Goal: Task Accomplishment & Management: Use online tool/utility

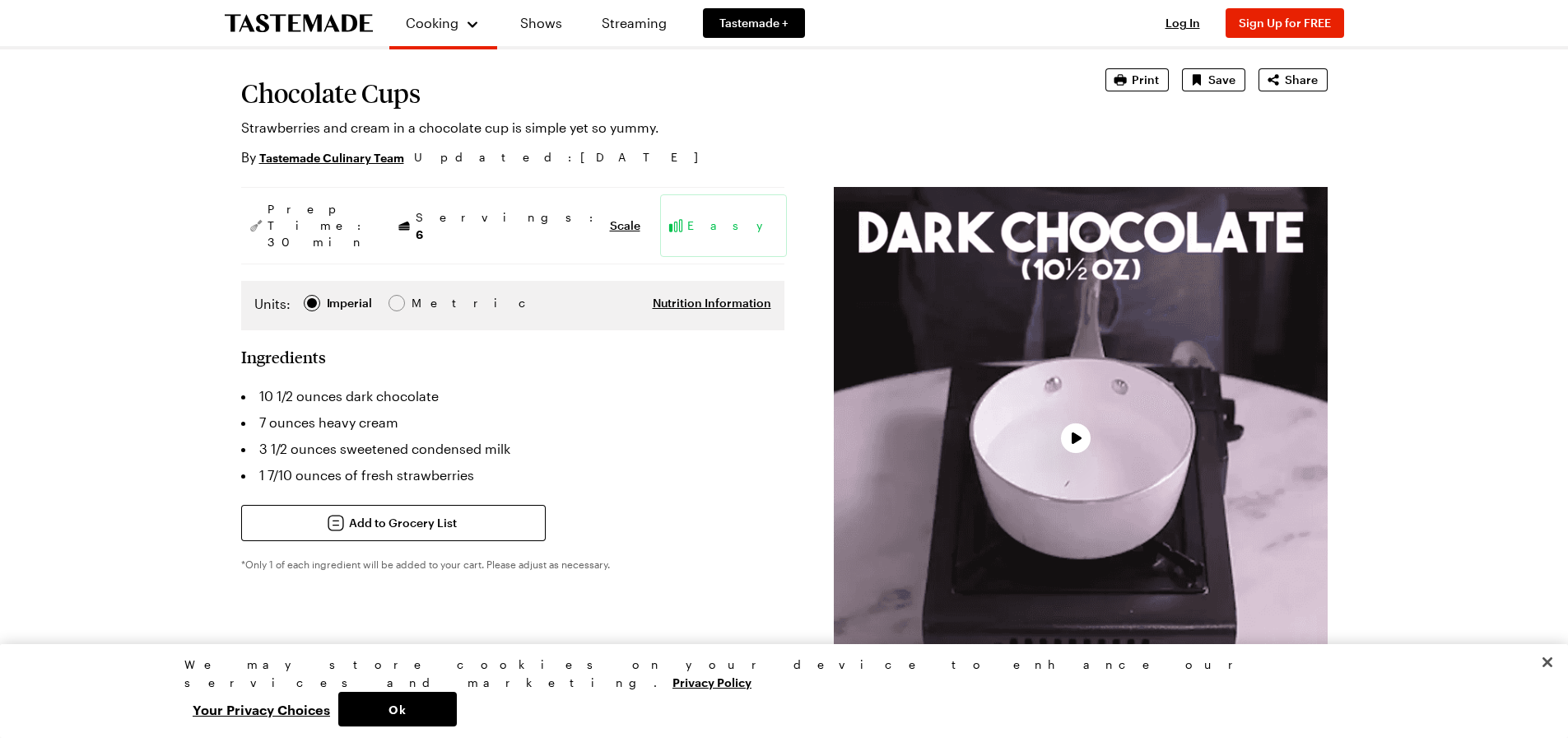
scroll to position [247, 0]
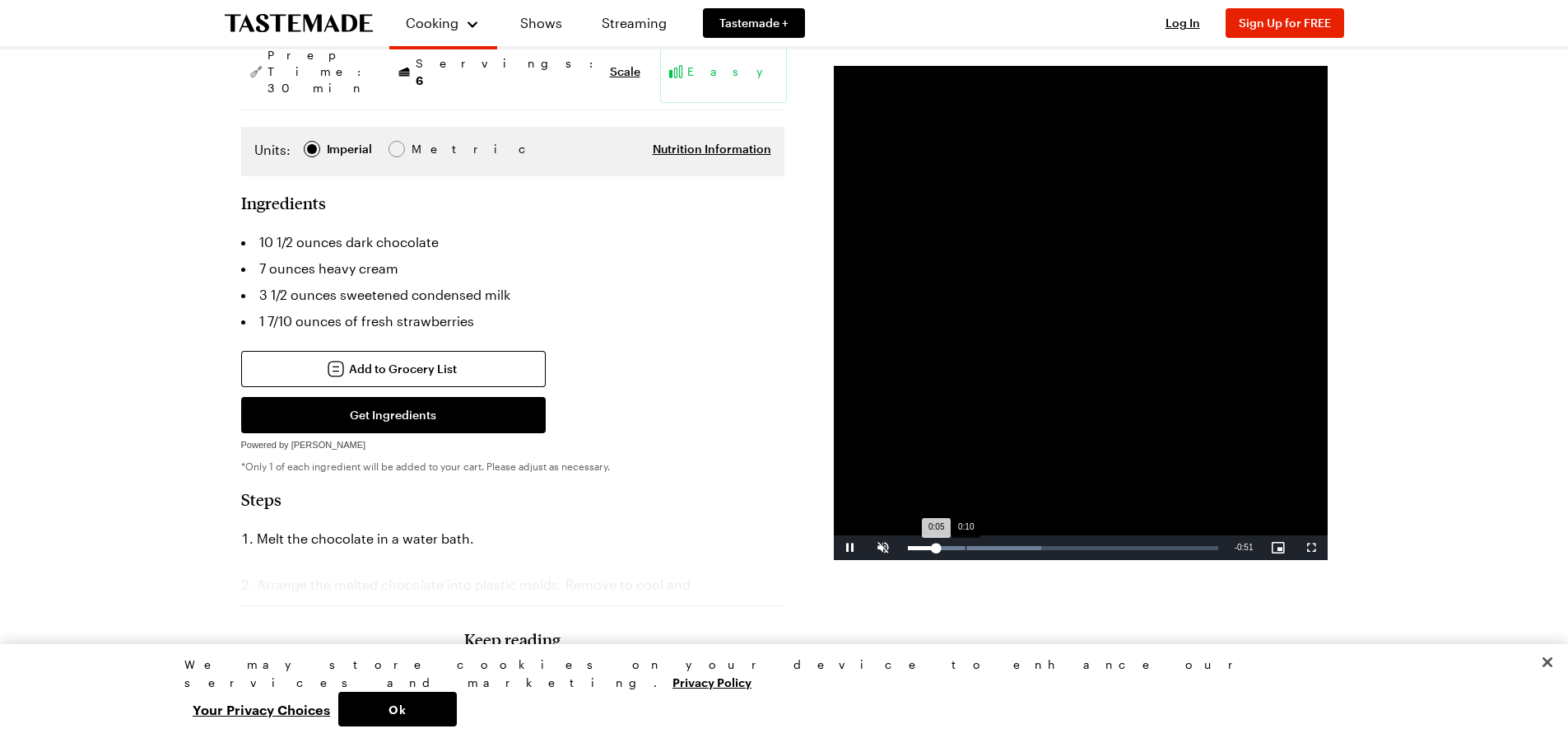
click at [963, 543] on div "Loaded : 43.00% 0:10 0:05" at bounding box center [1063, 547] width 326 height 24
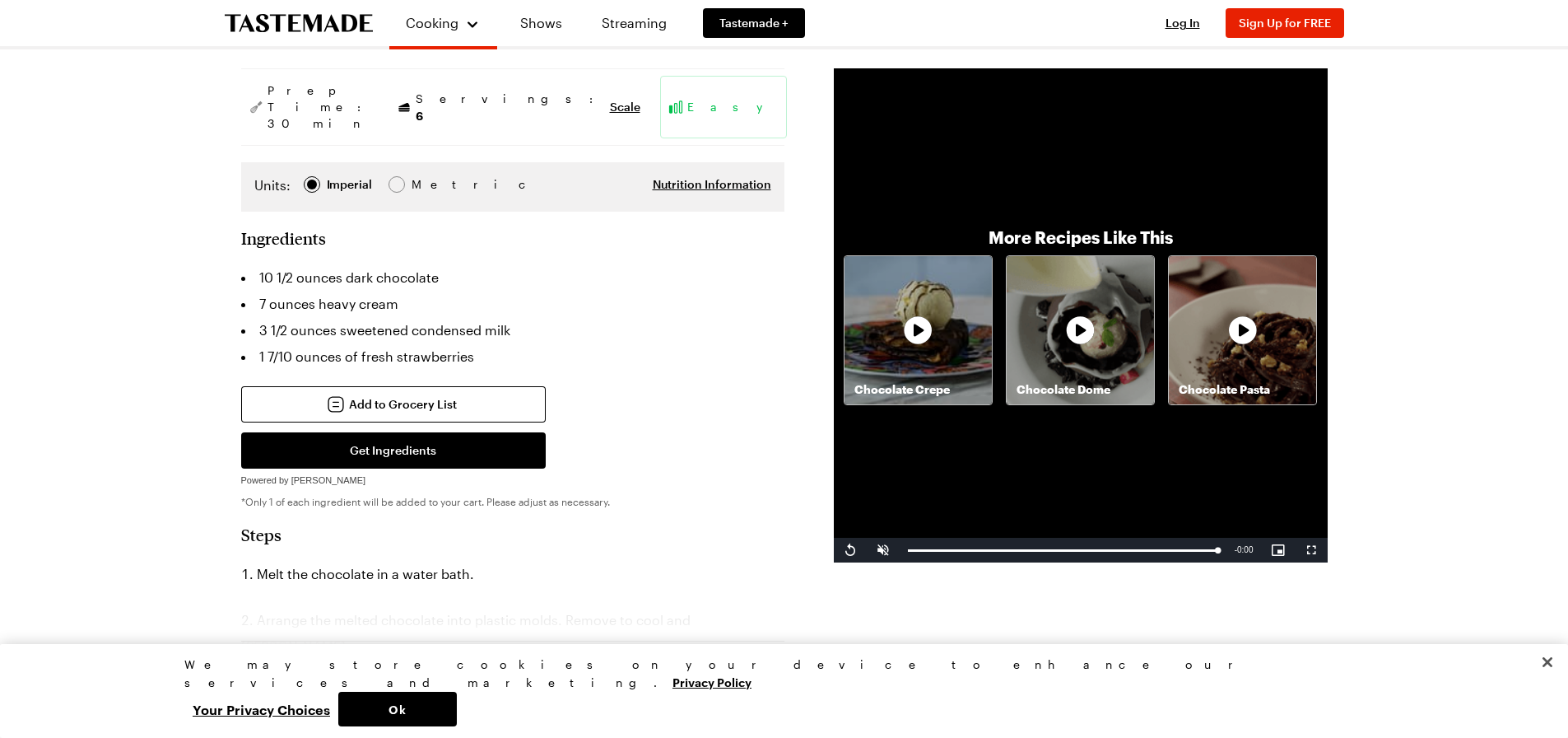
scroll to position [164, 0]
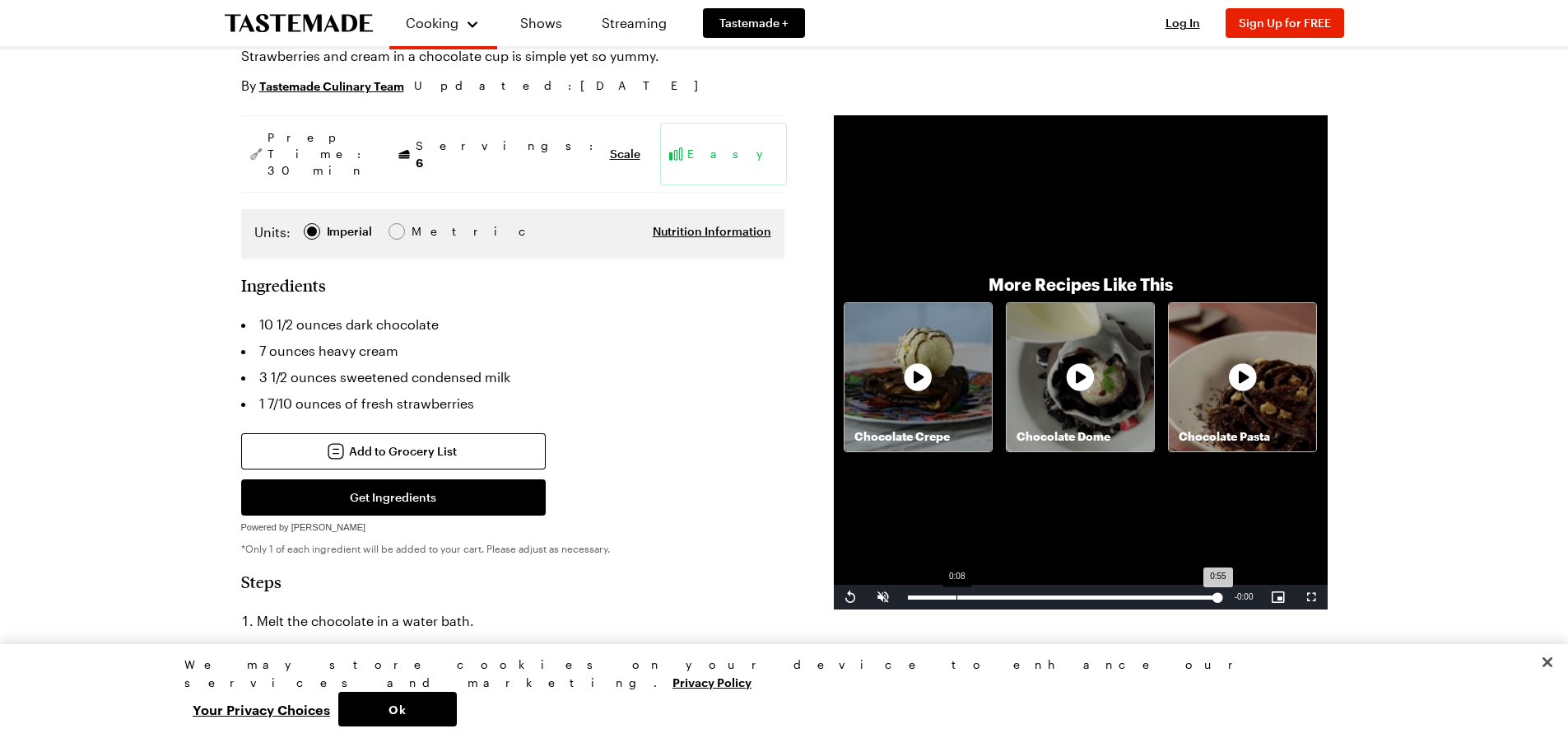
click at [956, 598] on div "0:08" at bounding box center [956, 597] width 1 height 4
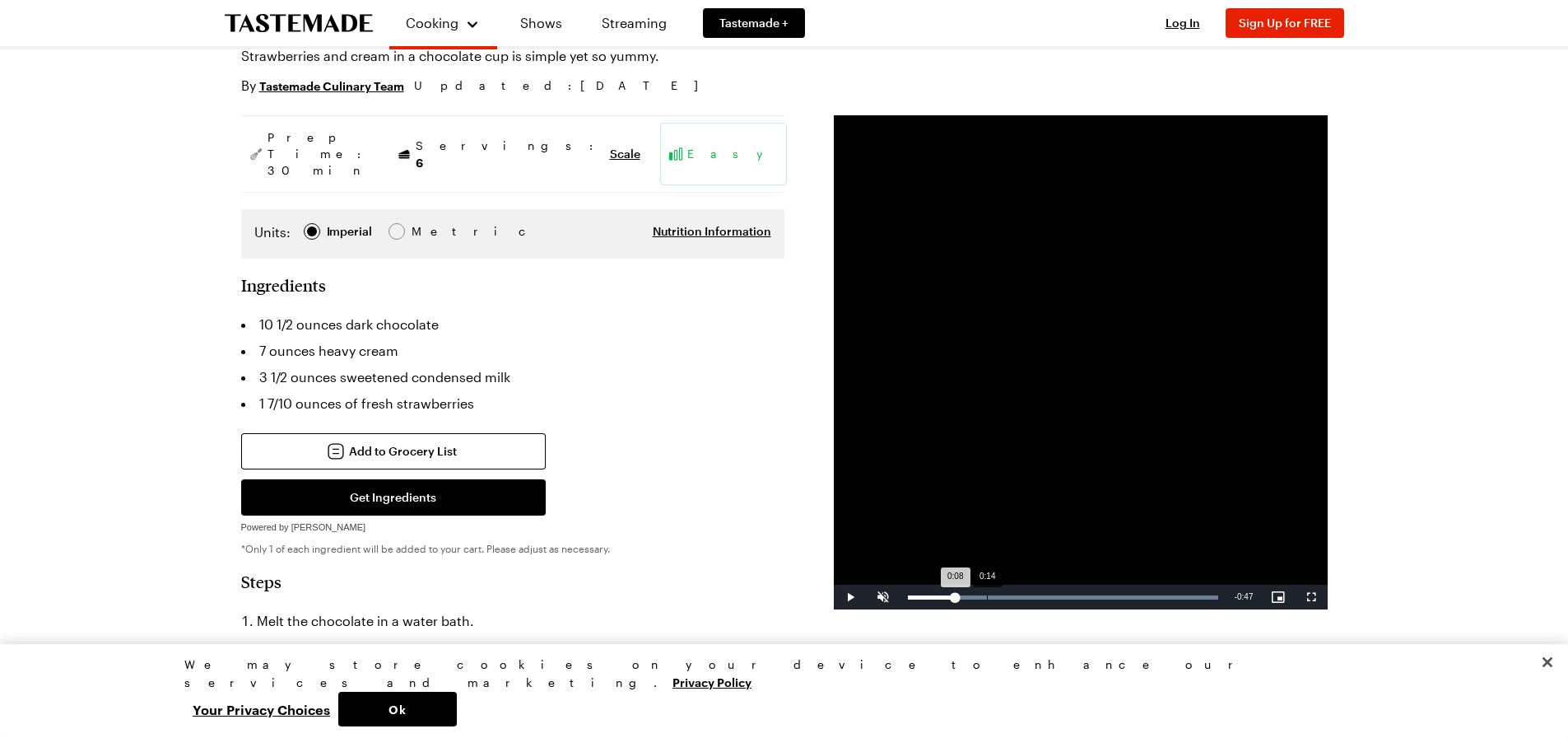
click at [988, 591] on div "Loaded : 100.00% 0:14 0:08" at bounding box center [1063, 596] width 326 height 24
click at [945, 588] on div "Loaded : 100.00% 0:06 0:06" at bounding box center [1063, 596] width 326 height 24
click at [967, 595] on div "0:10" at bounding box center [967, 597] width 1 height 4
click at [913, 598] on div "Loaded : 100.00% 0:01 0:01" at bounding box center [1063, 597] width 311 height 4
click at [914, 598] on div "0:01" at bounding box center [911, 597] width 8 height 4
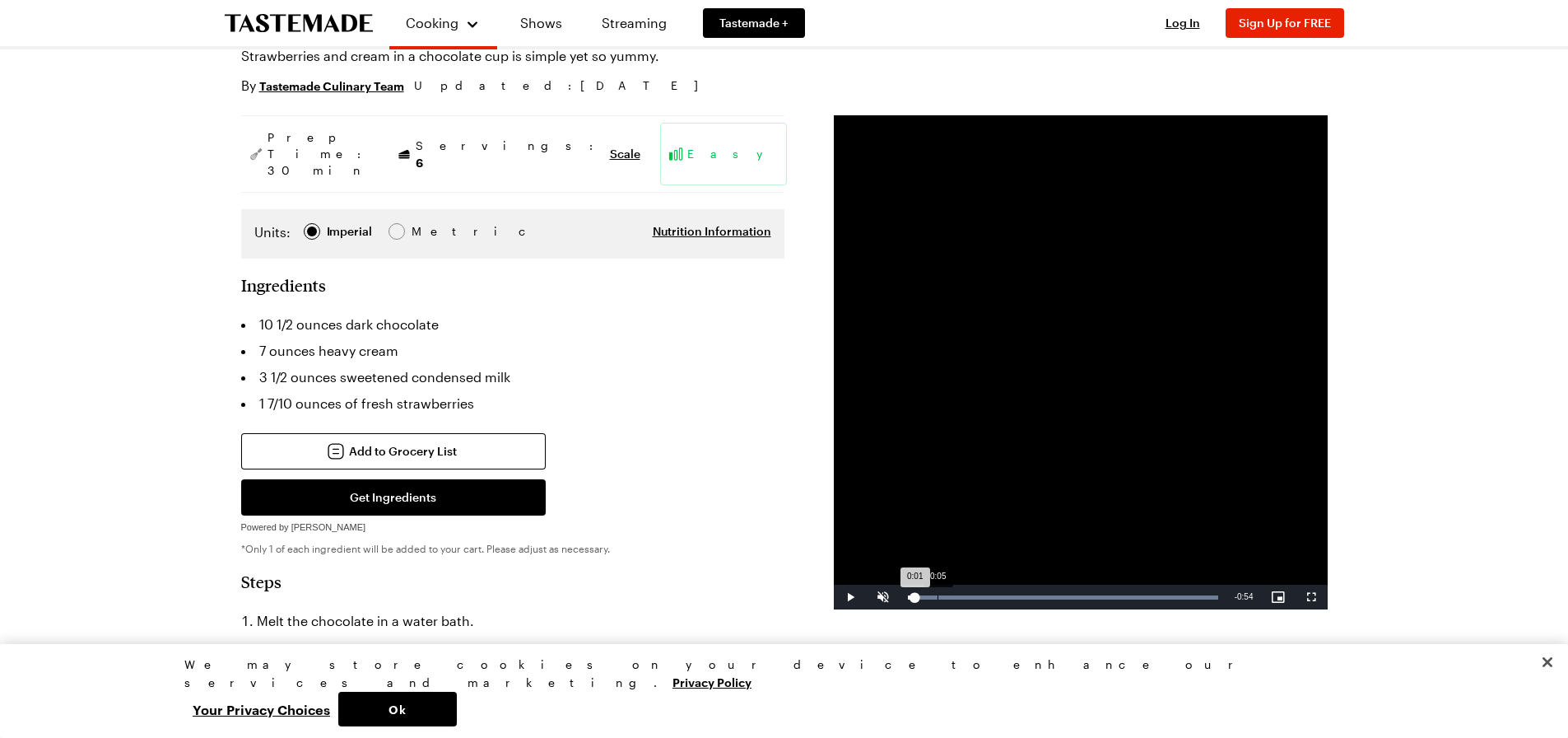
click at [937, 596] on div "Loaded : 100.00% 0:05 0:01" at bounding box center [1063, 597] width 311 height 4
click at [951, 595] on div "Loaded : 100.00% 0:07 0:05" at bounding box center [1063, 597] width 311 height 4
click at [974, 595] on div "Loaded : 100.00% 0:11 0:07" at bounding box center [1063, 597] width 311 height 4
click at [986, 593] on div "Loaded : 100.00% 0:13 0:11" at bounding box center [1063, 596] width 326 height 24
click at [967, 593] on div "Loaded : 100.00% 0:10 0:14" at bounding box center [1063, 596] width 326 height 24
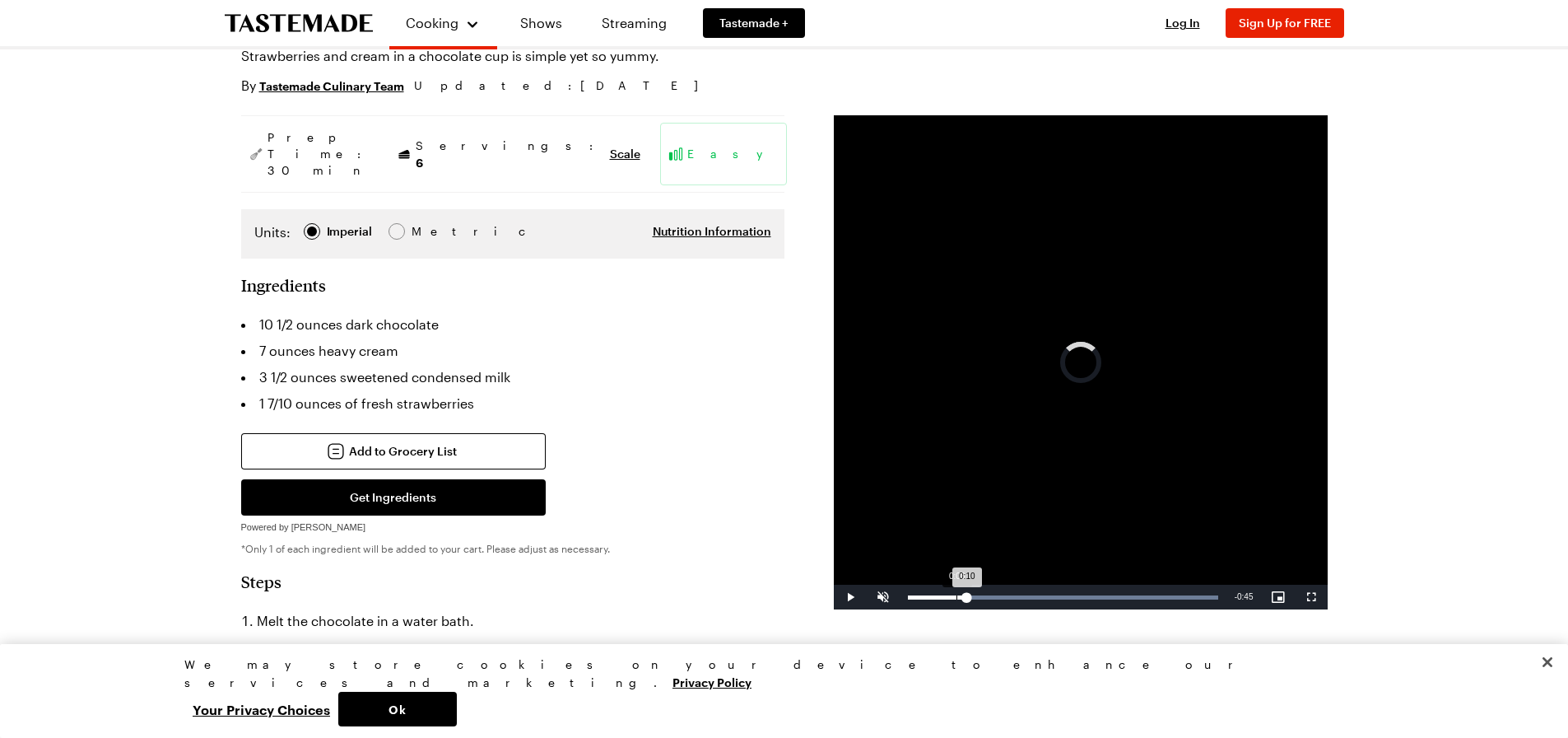
click at [955, 601] on div "Loaded : 100.00% 0:08 0:10" at bounding box center [1063, 596] width 326 height 24
click at [963, 593] on div "Loaded : 100.00% 0:10 0:10" at bounding box center [1063, 596] width 326 height 24
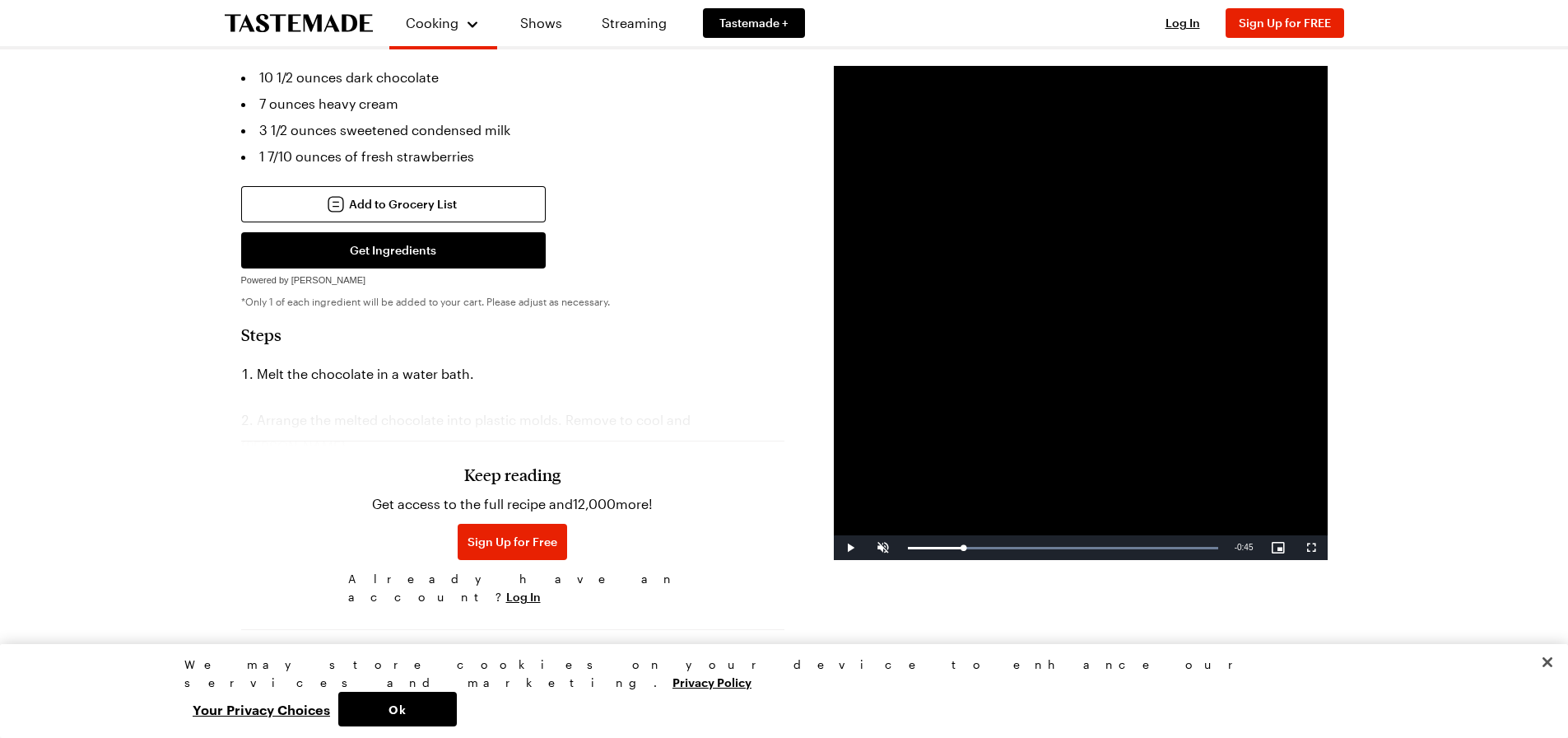
scroll to position [82, 0]
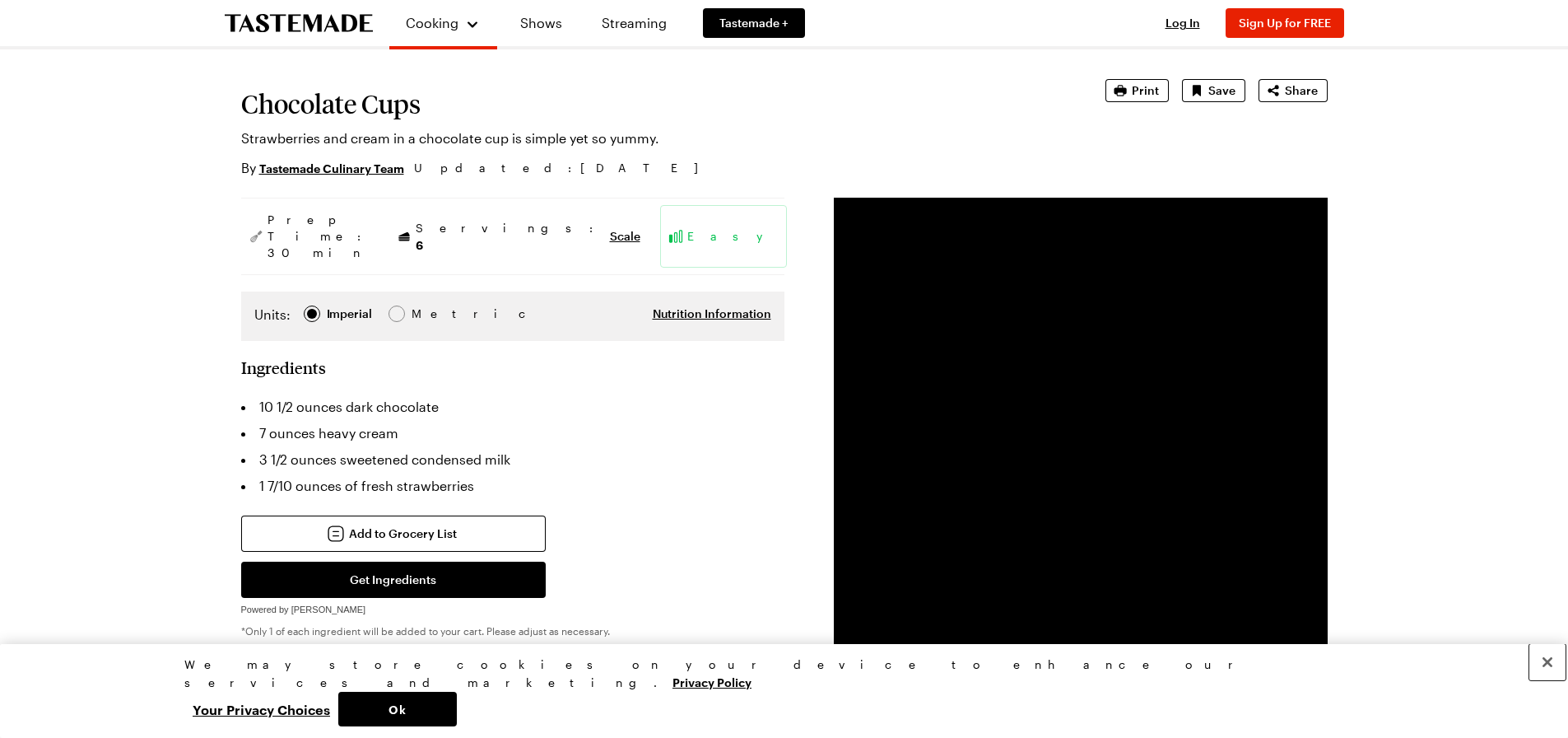
click at [1544, 680] on button "Close" at bounding box center [1547, 662] width 36 height 36
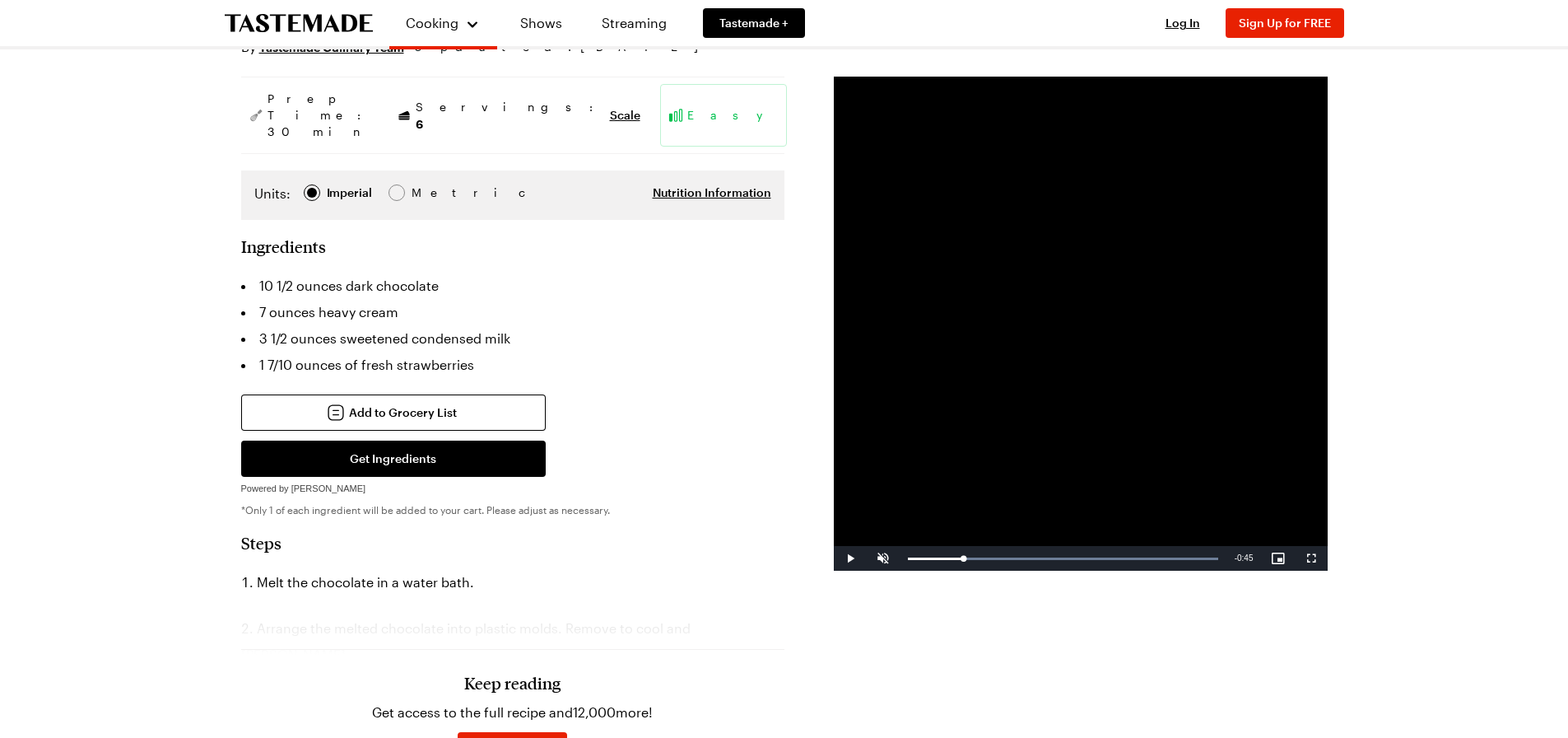
scroll to position [329, 0]
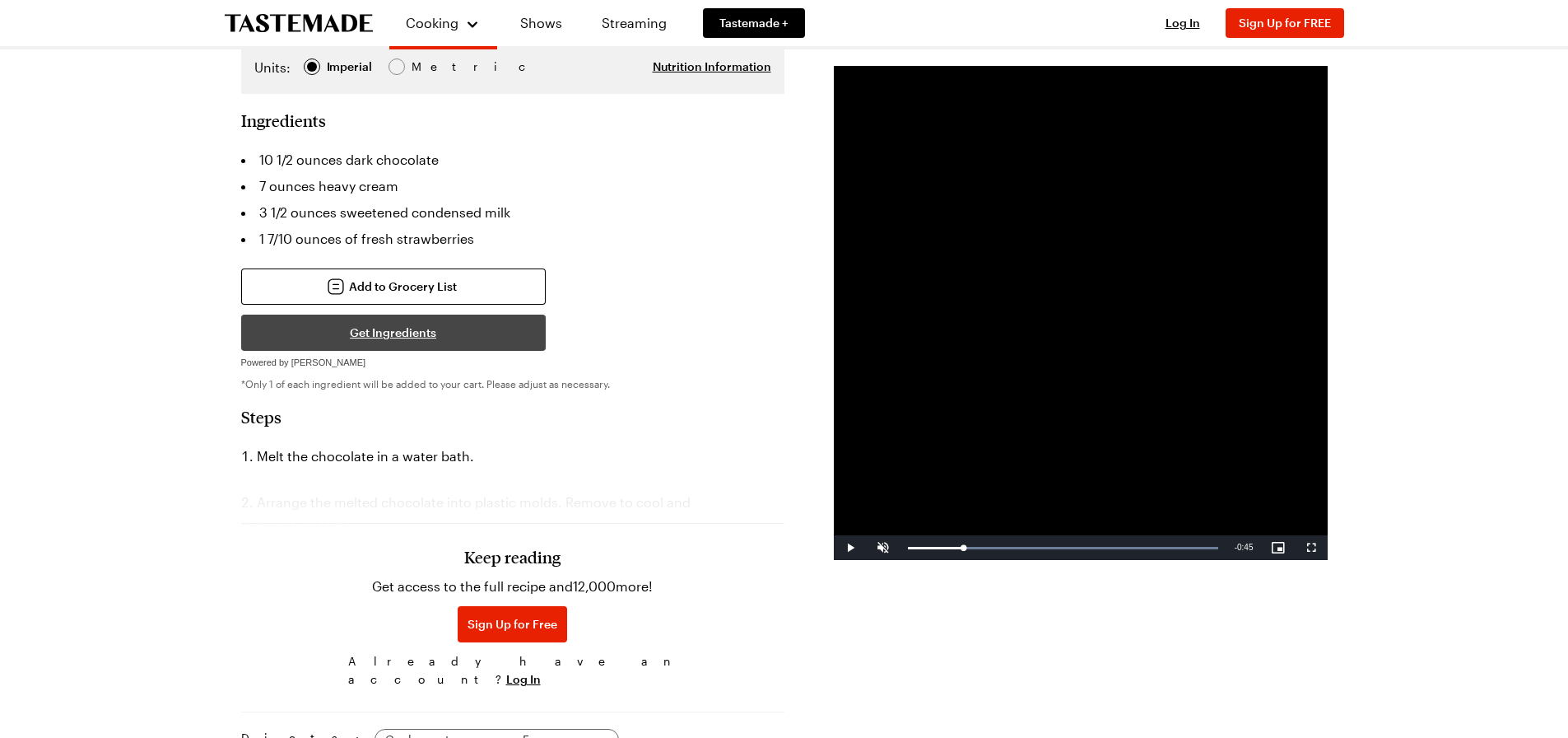
click at [387, 315] on button "Get Ingredients" at bounding box center [394, 332] width 305 height 36
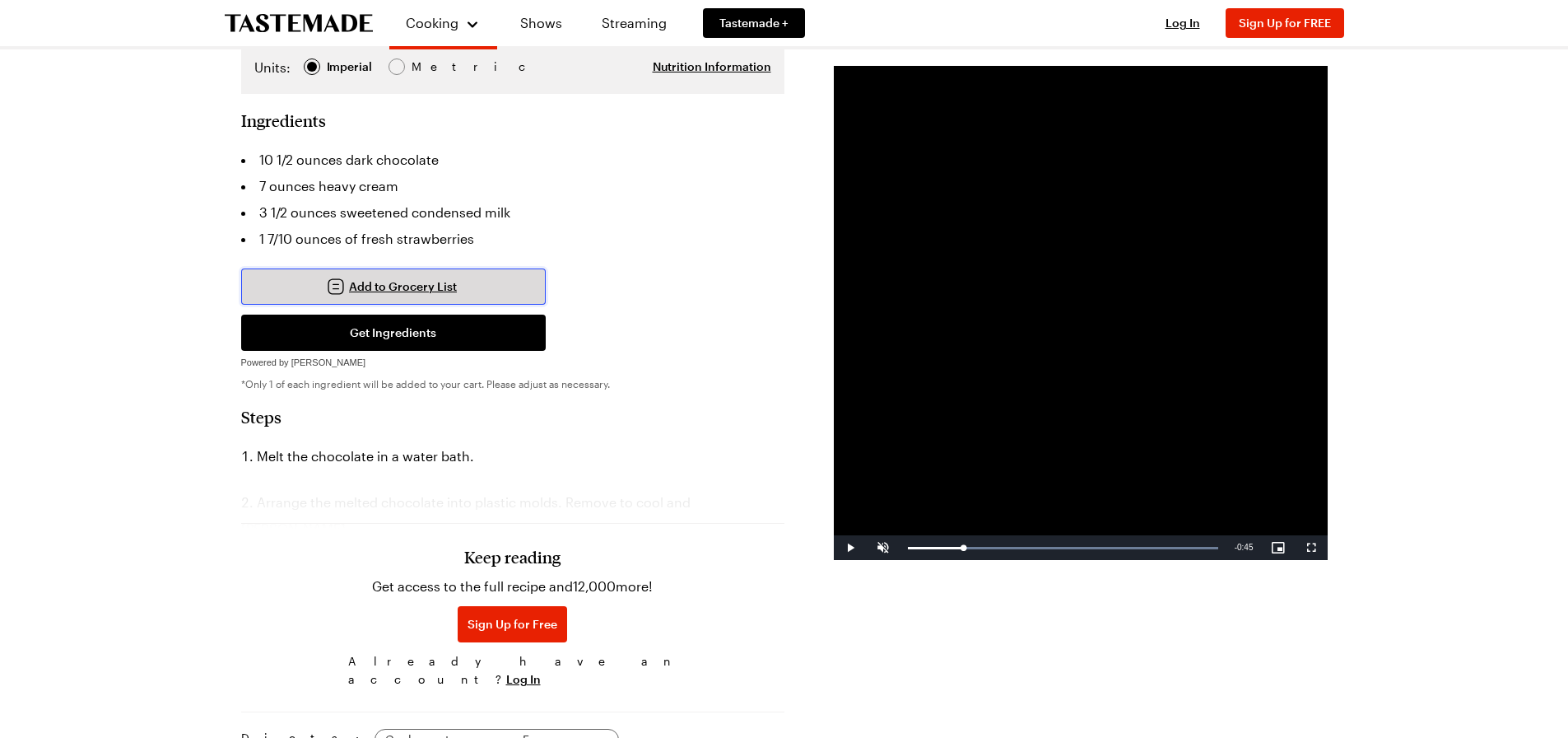
click at [465, 269] on button "Add to Grocery List" at bounding box center [394, 286] width 305 height 36
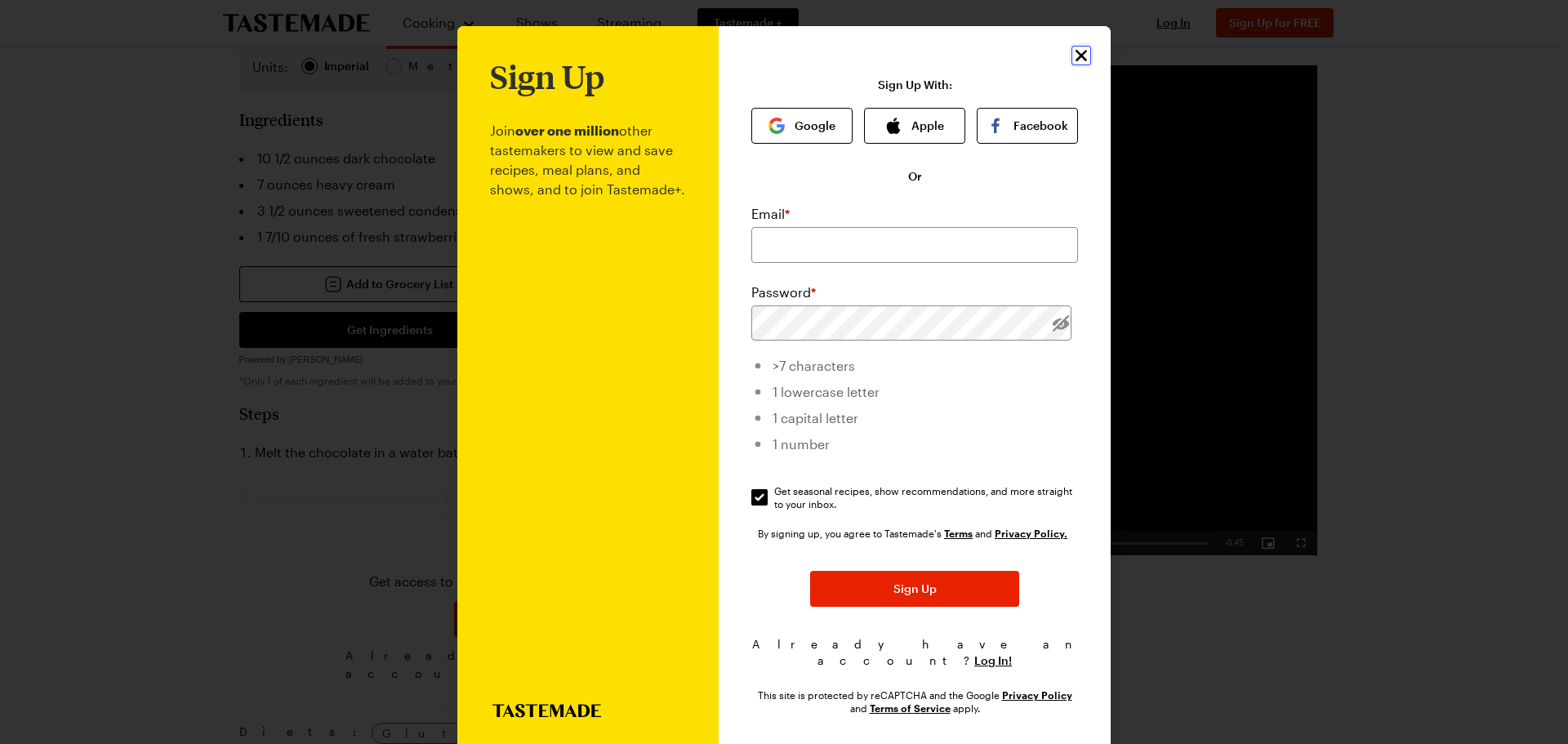
click at [1078, 51] on icon "Close" at bounding box center [1081, 55] width 12 height 12
